Goal: Task Accomplishment & Management: Use online tool/utility

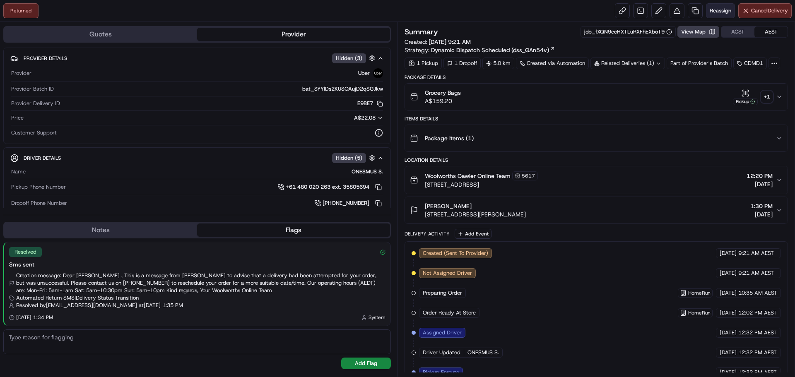
click at [722, 8] on span "Reassign" at bounding box center [721, 10] width 22 height 7
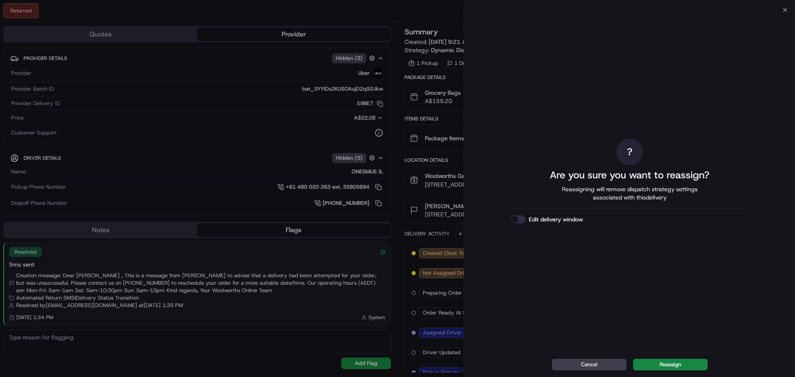
click at [514, 220] on button "Edit delivery window" at bounding box center [518, 219] width 15 height 8
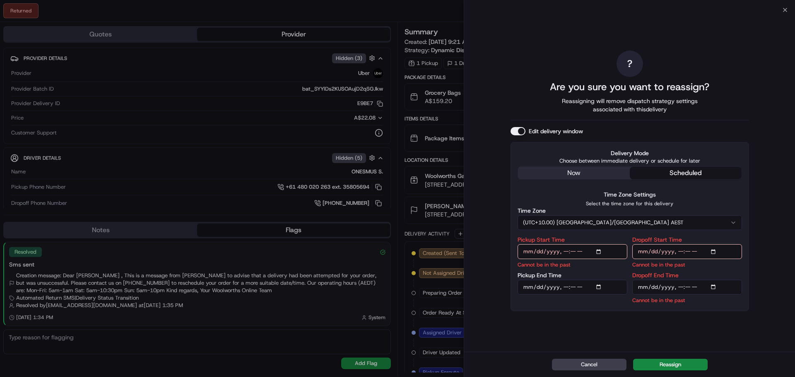
click at [554, 171] on div "? Are you sure you want to reassign? Reassigning will remove dispatch strategy …" at bounding box center [630, 181] width 238 height 339
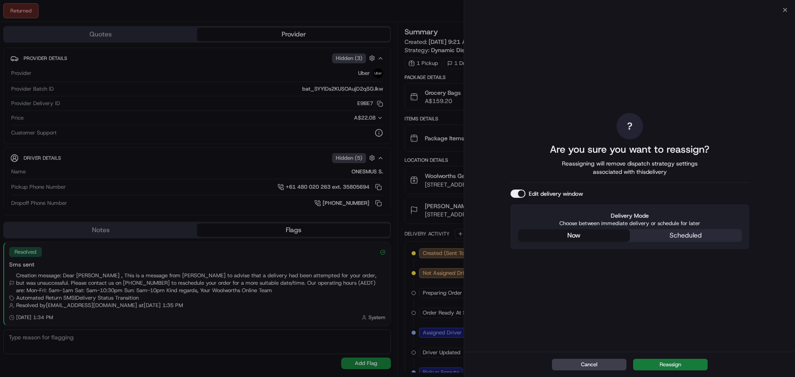
click at [672, 364] on button "Reassign" at bounding box center [670, 365] width 75 height 12
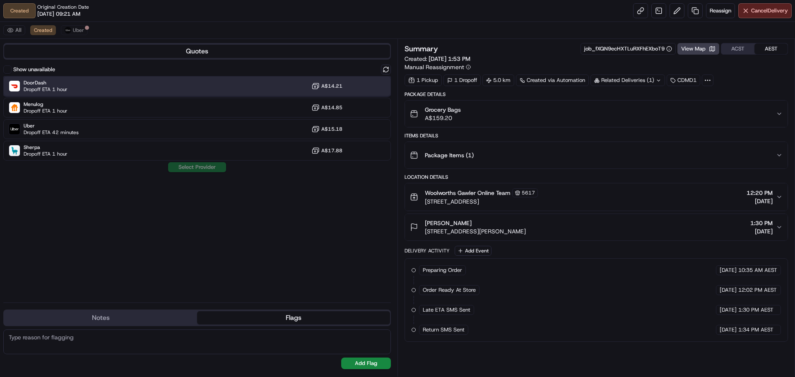
click at [168, 80] on div "DoorDash Dropoff ETA 1 hour A$14.21" at bounding box center [197, 86] width 388 height 20
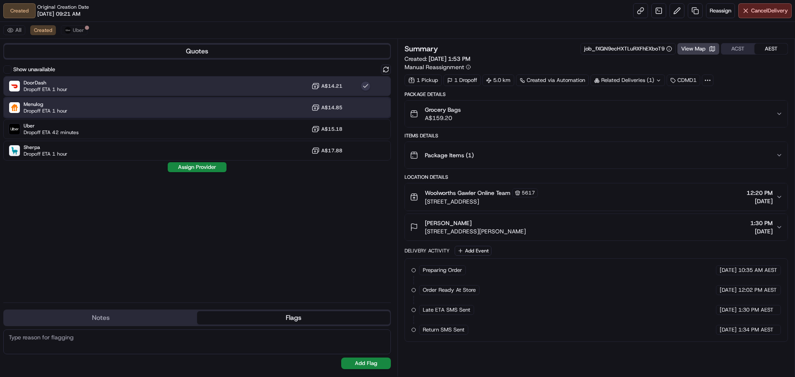
click at [184, 101] on div "Menulog Dropoff ETA 1 hour A$14.85" at bounding box center [197, 108] width 388 height 20
click at [187, 90] on div "DoorDash Dropoff ETA 1 hour A$14.21" at bounding box center [197, 86] width 388 height 20
click at [187, 105] on div "Menulog Dropoff ETA 1 hour A$14.85" at bounding box center [197, 108] width 388 height 20
click at [195, 92] on div "DoorDash Dropoff ETA 1 hour A$14.21" at bounding box center [197, 86] width 388 height 20
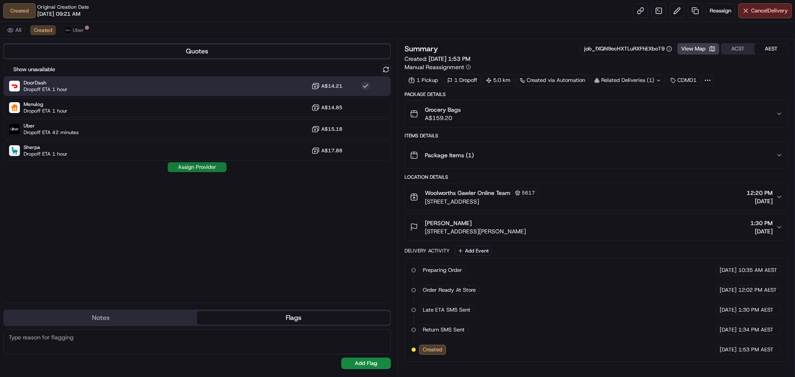
click at [193, 168] on button "Assign Provider" at bounding box center [197, 167] width 59 height 10
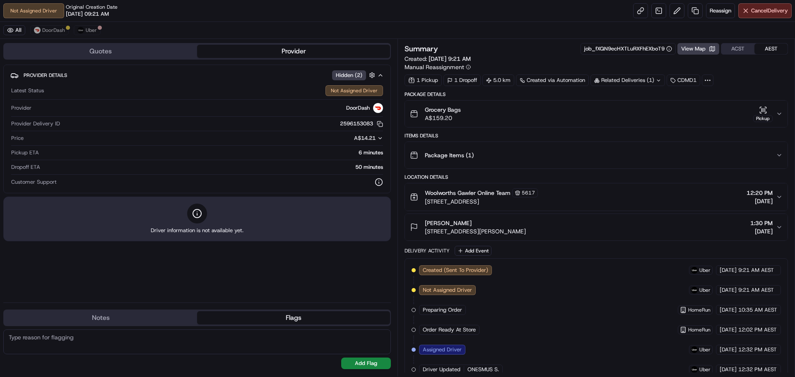
drag, startPoint x: 168, startPoint y: 14, endPoint x: 172, endPoint y: 10, distance: 5.9
click at [168, 14] on div "Not Assigned Driver Original Creation Date 08/22/2025 09:21 AM Reassign Cancel …" at bounding box center [397, 11] width 795 height 22
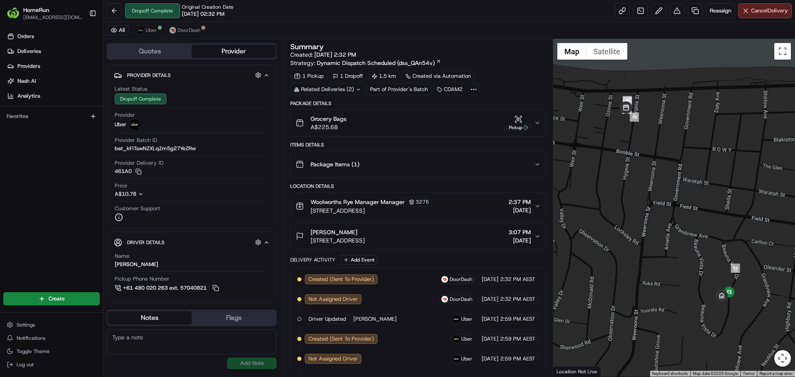
click at [15, 12] on img "button" at bounding box center [13, 13] width 13 height 13
click at [16, 37] on link "Orders" at bounding box center [53, 36] width 100 height 13
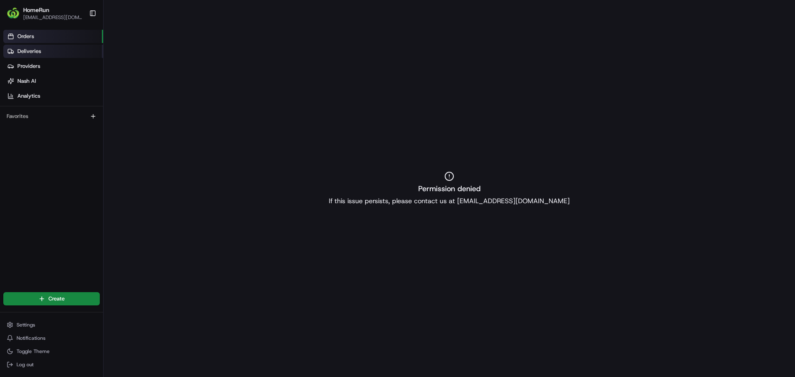
click at [23, 58] on link "Deliveries" at bounding box center [53, 51] width 100 height 13
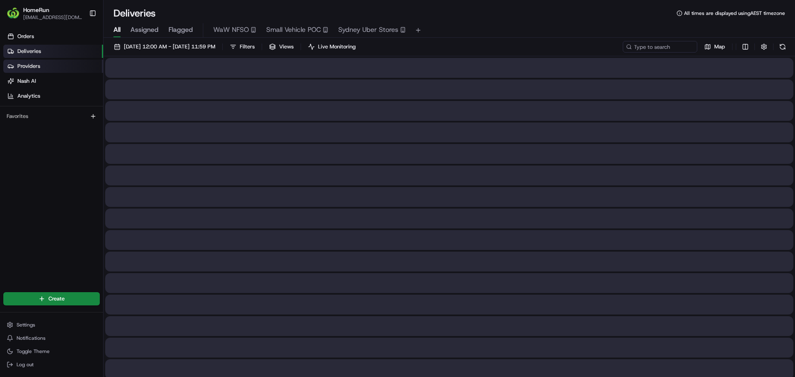
click at [23, 69] on span "Providers" at bounding box center [28, 66] width 23 height 7
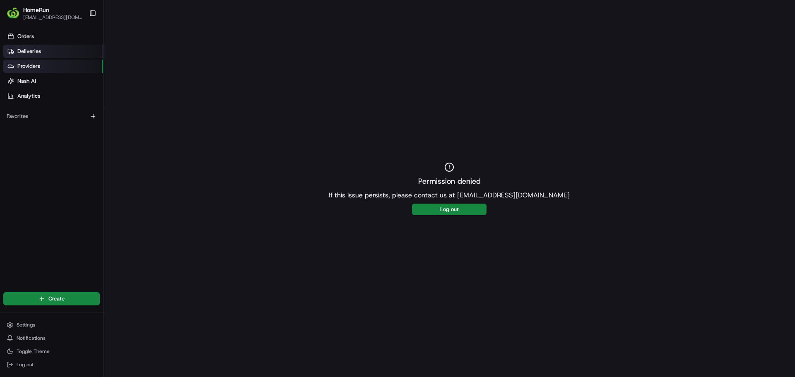
click at [26, 52] on span "Deliveries" at bounding box center [29, 51] width 24 height 7
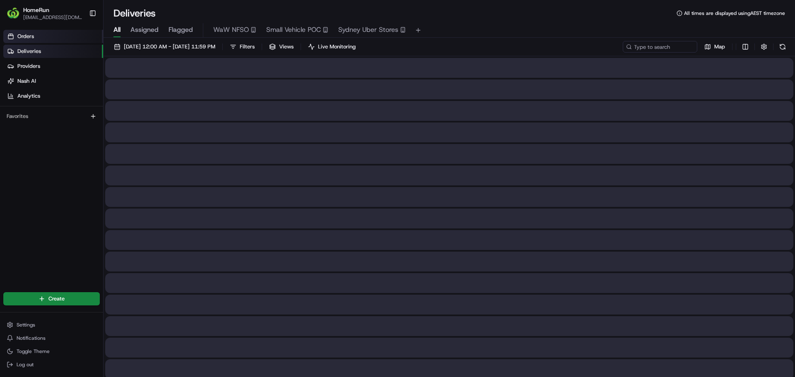
click at [30, 39] on span "Orders" at bounding box center [25, 36] width 17 height 7
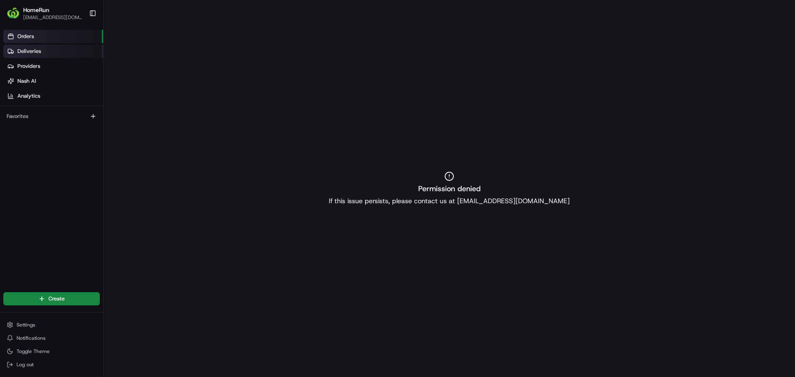
click at [35, 51] on span "Deliveries" at bounding box center [29, 51] width 24 height 7
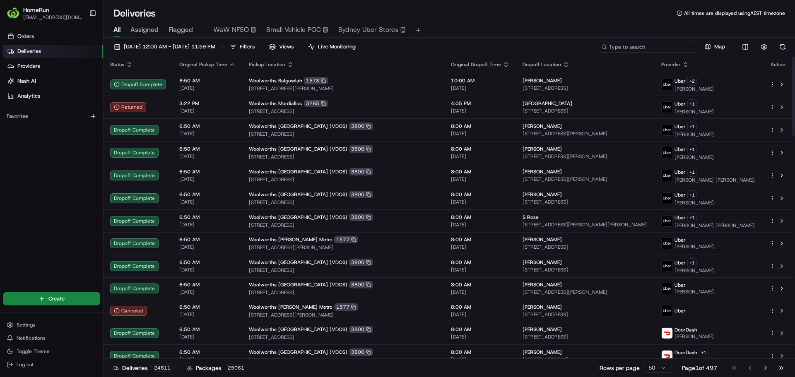
click at [678, 49] on input at bounding box center [647, 47] width 99 height 12
paste input "263939544"
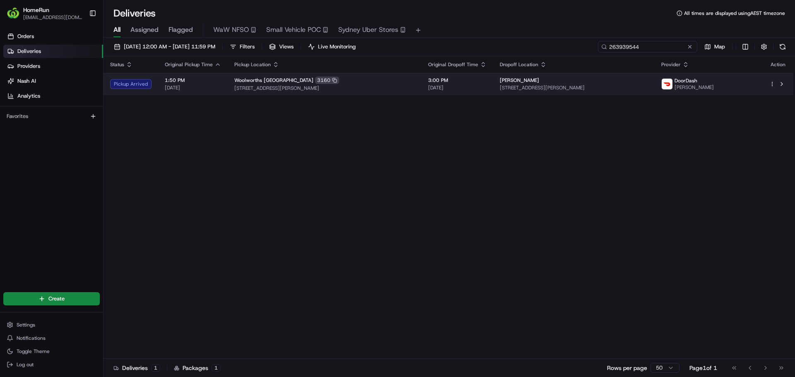
type input "263939544"
click at [360, 74] on td "Woolworths Bendigo Market Place 3160 116-120 Mitchell Street, Bendigo, VIC 3550…" at bounding box center [325, 84] width 194 height 22
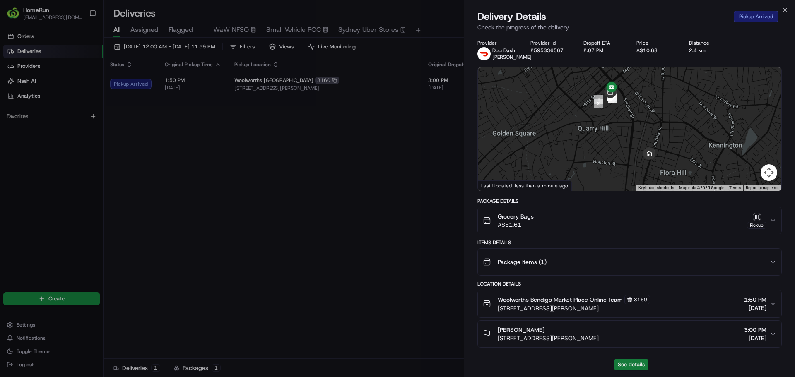
click at [629, 361] on button "See details" at bounding box center [631, 365] width 34 height 12
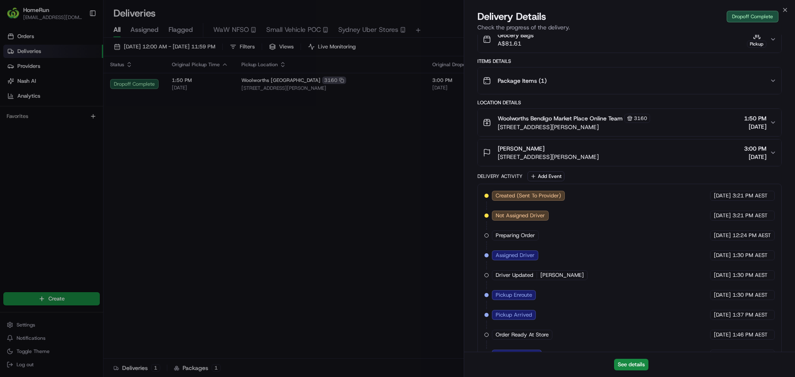
drag, startPoint x: 349, startPoint y: 156, endPoint x: 347, endPoint y: 144, distance: 12.2
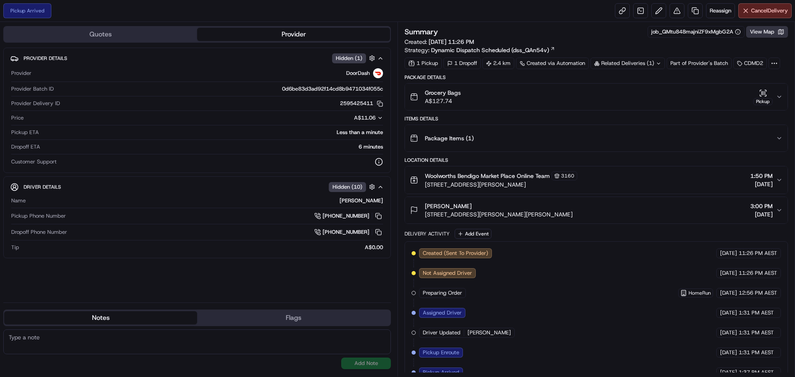
click at [777, 35] on button "View Map" at bounding box center [767, 32] width 42 height 12
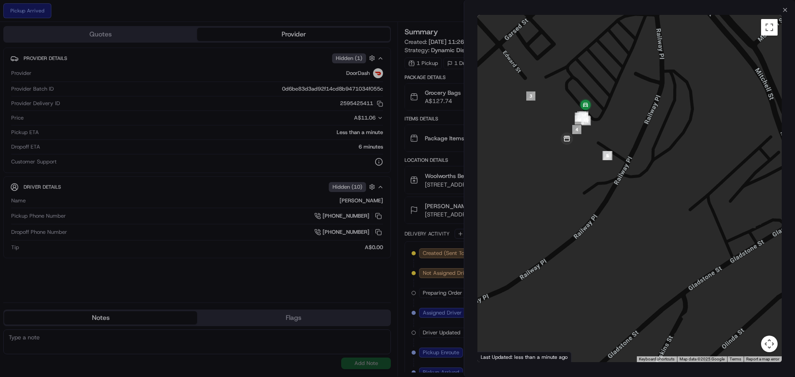
drag, startPoint x: 601, startPoint y: 103, endPoint x: 560, endPoint y: 201, distance: 106.7
click at [560, 201] on div at bounding box center [629, 188] width 304 height 347
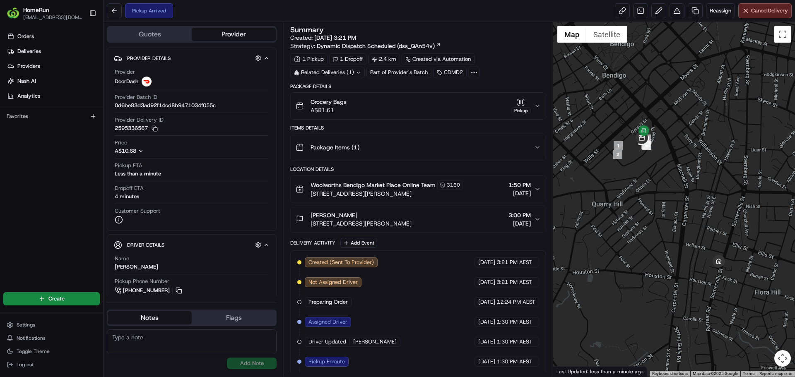
drag, startPoint x: 659, startPoint y: 187, endPoint x: 658, endPoint y: 191, distance: 4.2
click at [658, 191] on div at bounding box center [674, 199] width 242 height 355
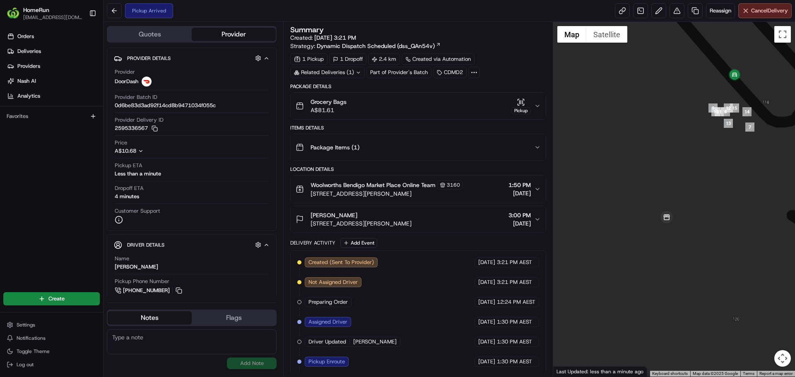
drag, startPoint x: 623, startPoint y: 215, endPoint x: 696, endPoint y: 221, distance: 73.9
click at [696, 221] on div "To navigate, press the arrow keys." at bounding box center [674, 199] width 242 height 355
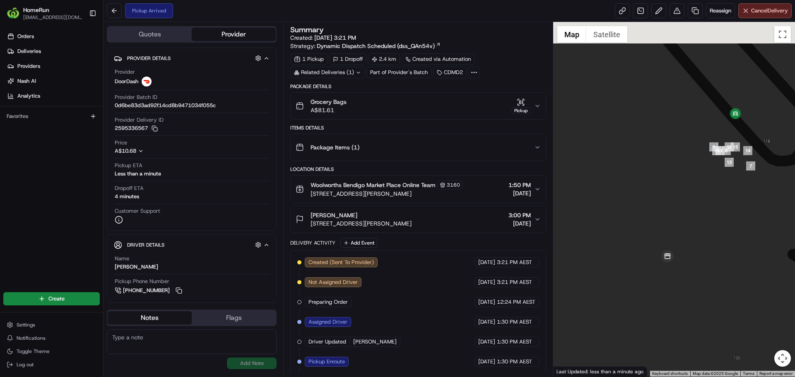
drag, startPoint x: 660, startPoint y: 131, endPoint x: 646, endPoint y: 172, distance: 43.3
click at [646, 172] on div at bounding box center [674, 199] width 242 height 355
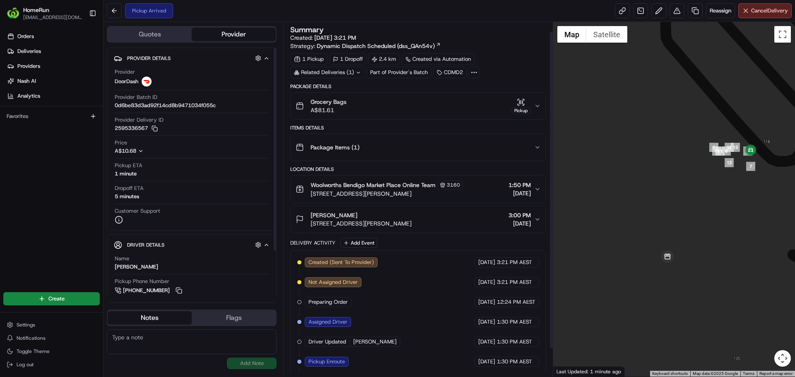
scroll to position [41, 0]
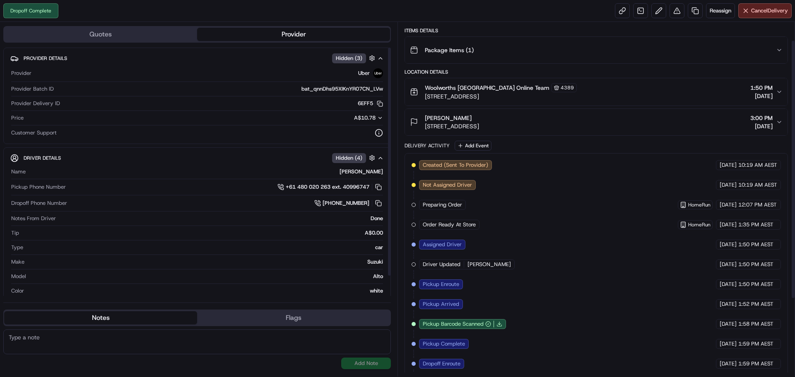
scroll to position [131, 0]
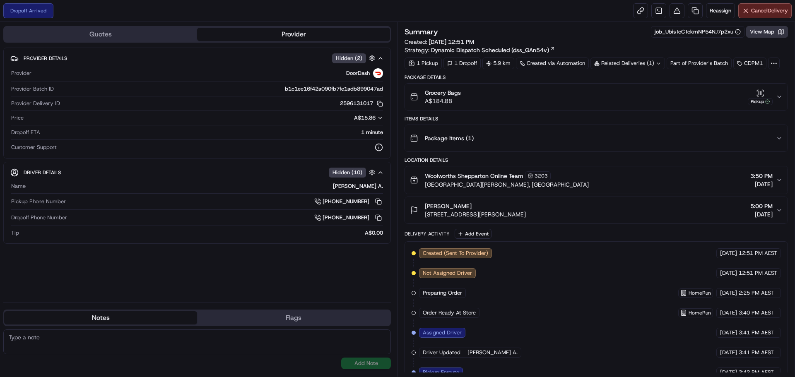
click at [773, 36] on button "View Map" at bounding box center [767, 32] width 42 height 12
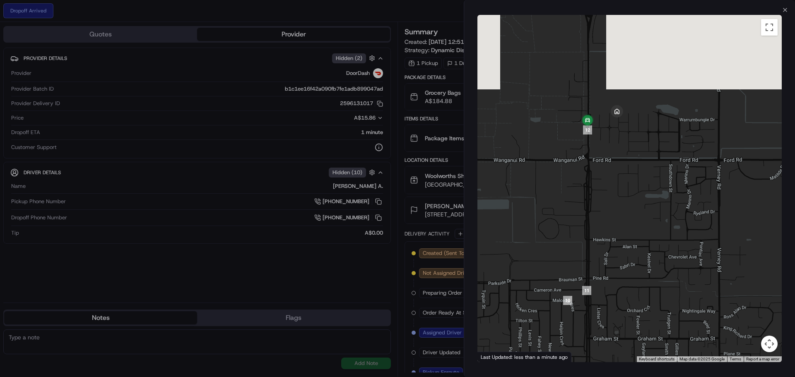
drag, startPoint x: 601, startPoint y: 78, endPoint x: 597, endPoint y: 238, distance: 160.3
click at [597, 238] on div at bounding box center [629, 188] width 304 height 347
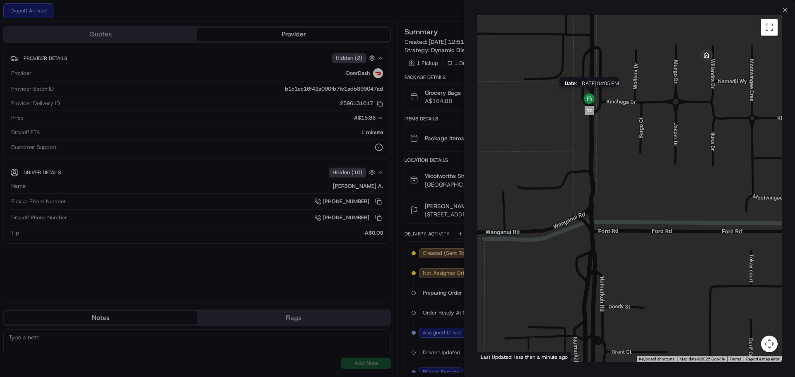
click at [588, 99] on img at bounding box center [589, 99] width 17 height 17
click at [786, 8] on icon "button" at bounding box center [785, 10] width 7 height 7
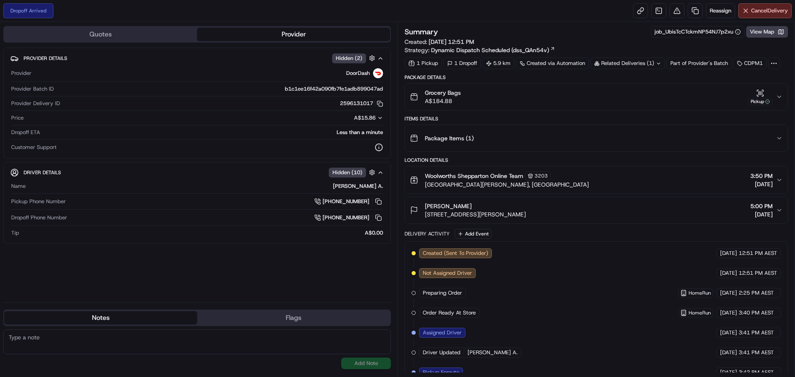
click at [179, 339] on textarea at bounding box center [197, 342] width 388 height 25
type textarea "Driver leave order at front door if customer is not home"
click at [364, 366] on button "Add Note" at bounding box center [366, 364] width 50 height 12
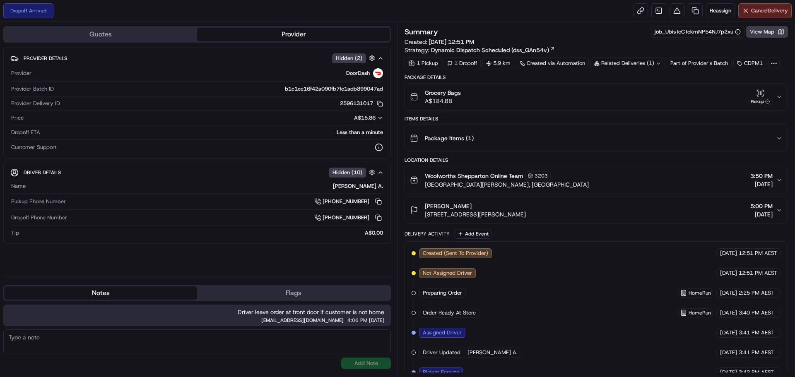
click at [234, 342] on textarea at bounding box center [197, 342] width 388 height 25
click at [760, 31] on button "View Map" at bounding box center [767, 32] width 42 height 12
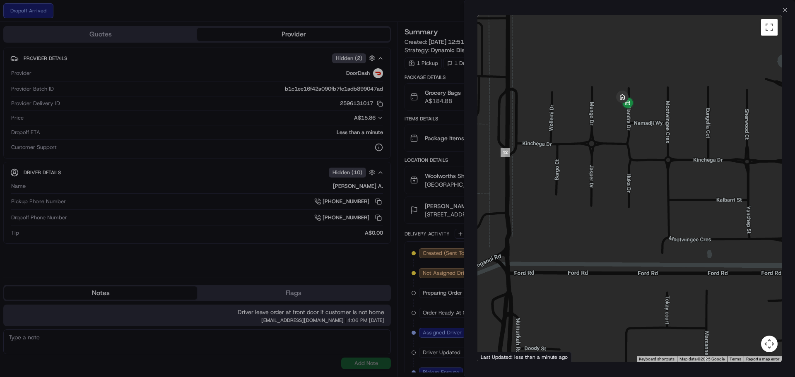
drag, startPoint x: 633, startPoint y: 164, endPoint x: 637, endPoint y: 179, distance: 16.3
click at [637, 179] on div at bounding box center [629, 188] width 304 height 347
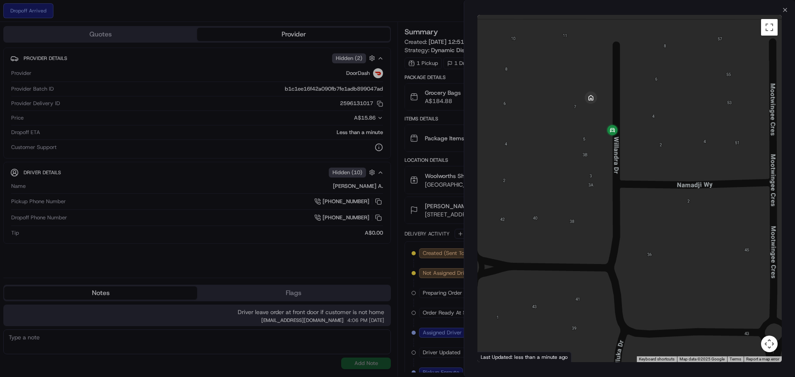
drag, startPoint x: 617, startPoint y: 160, endPoint x: 614, endPoint y: 181, distance: 20.9
click at [614, 181] on div at bounding box center [629, 188] width 304 height 347
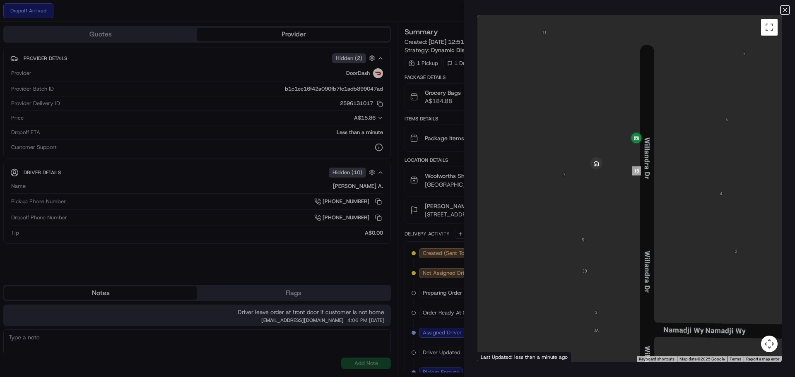
click at [783, 9] on icon "button" at bounding box center [785, 10] width 7 height 7
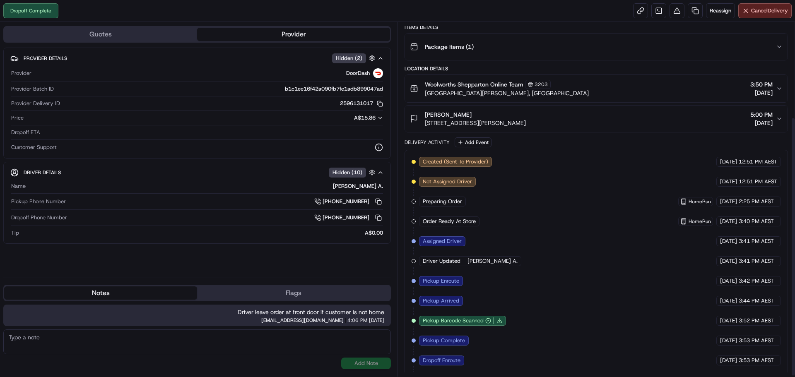
scroll to position [131, 0]
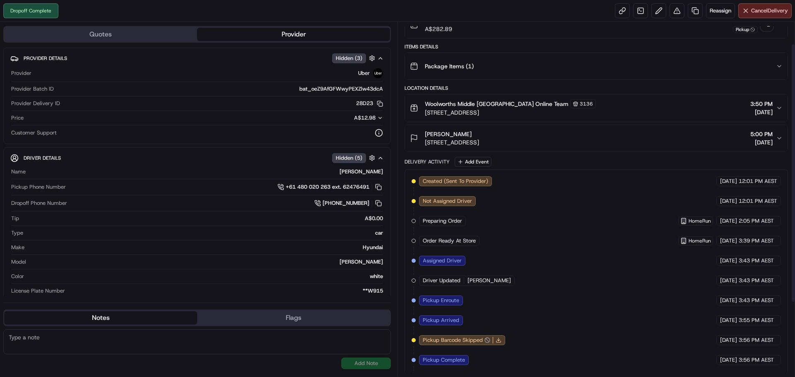
scroll to position [131, 0]
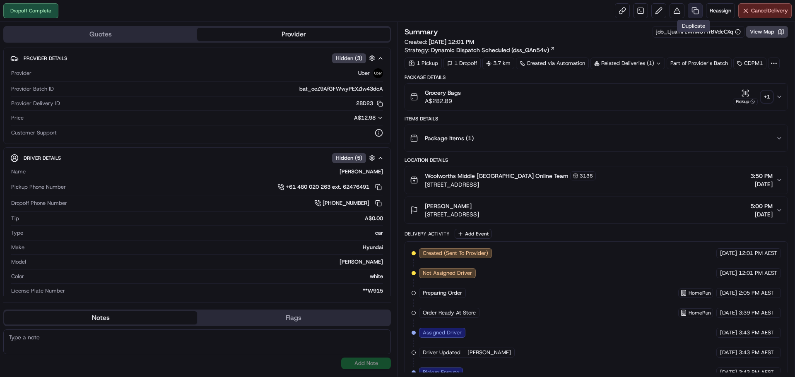
click at [695, 11] on link at bounding box center [695, 10] width 15 height 15
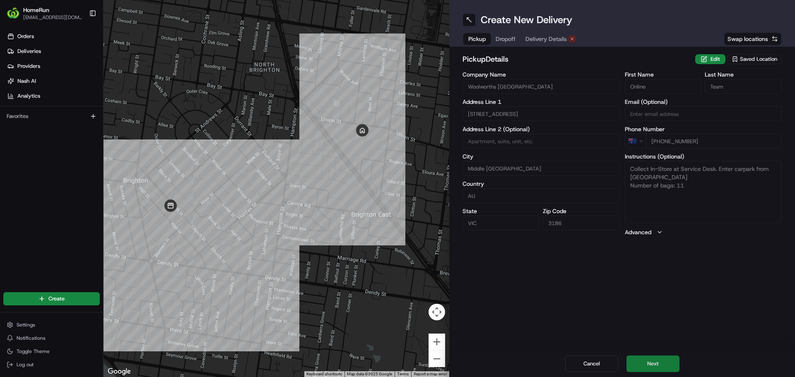
click at [655, 362] on button "Next" at bounding box center [652, 364] width 53 height 17
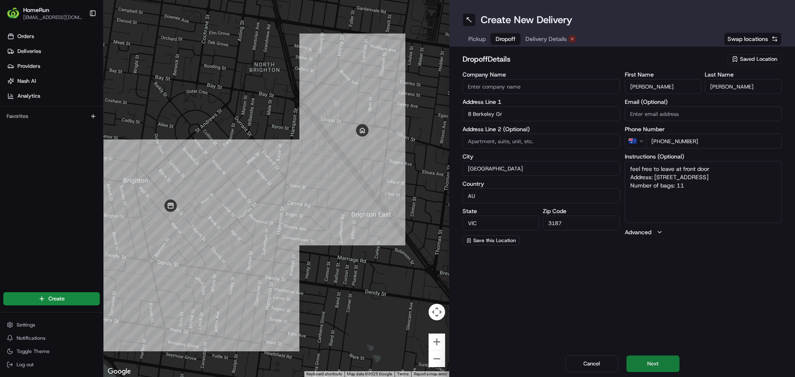
click at [639, 364] on button "Next" at bounding box center [652, 364] width 53 height 17
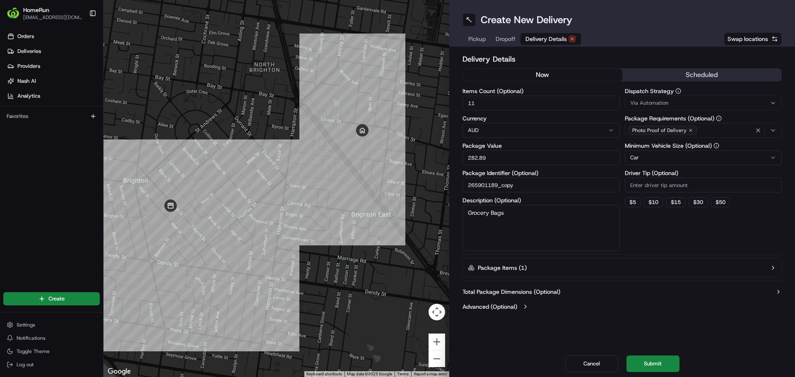
click at [549, 75] on button "now" at bounding box center [542, 75] width 159 height 12
click at [645, 361] on button "Submit" at bounding box center [652, 364] width 53 height 17
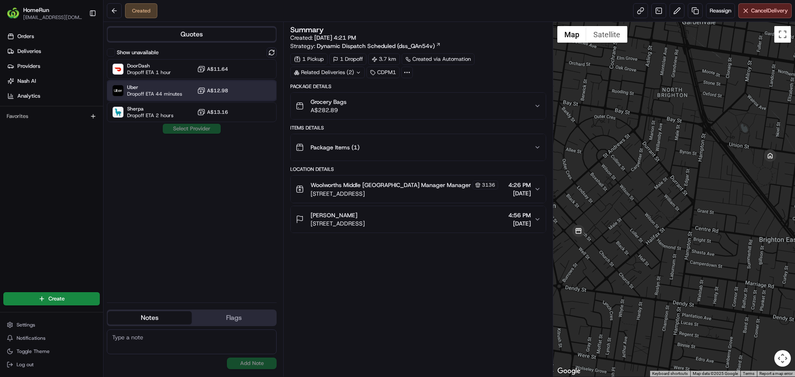
click at [258, 98] on div "Uber Dropoff ETA 44 minutes A$12.98" at bounding box center [192, 91] width 170 height 20
click at [202, 131] on button "Assign Provider" at bounding box center [191, 129] width 59 height 10
